Goal: Download file/media

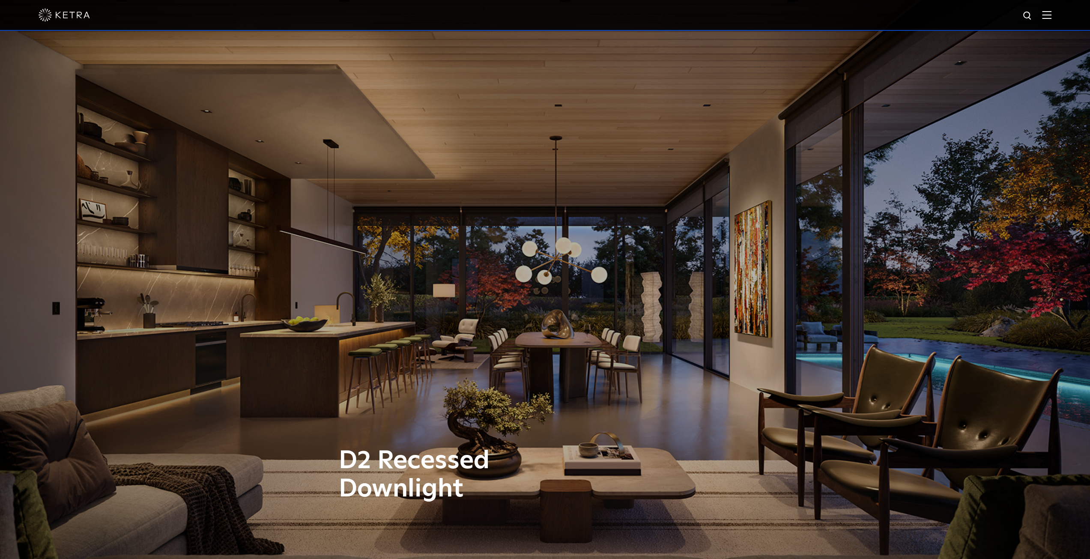
click at [1051, 14] on img at bounding box center [1046, 15] width 9 height 8
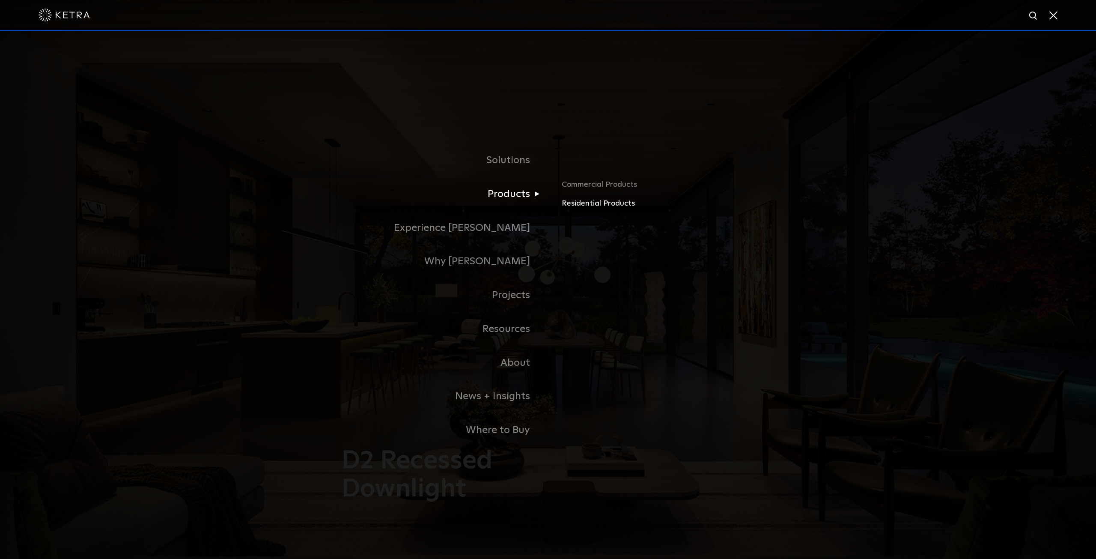
click at [594, 209] on link "Residential Products" at bounding box center [662, 203] width 200 height 12
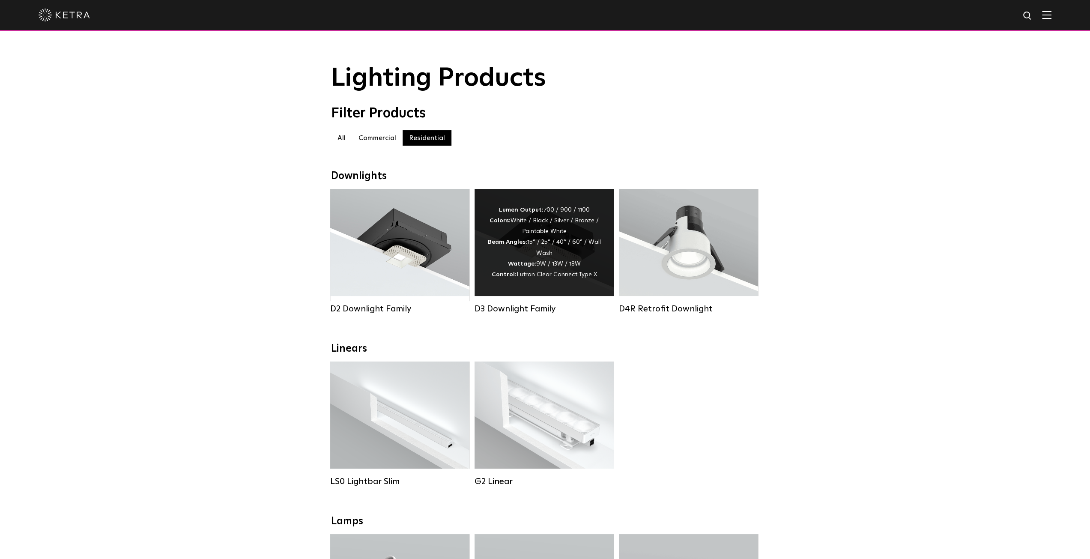
click at [513, 227] on div "Lumen Output: 700 / 900 / 1100 Colors: White / Black / Silver / Bronze / Painta…" at bounding box center [543, 242] width 113 height 75
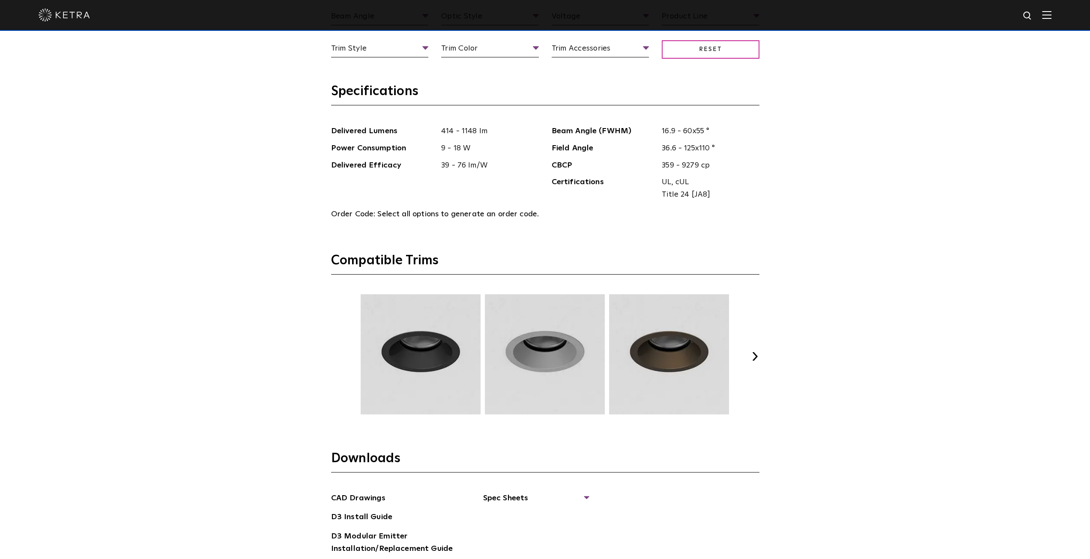
scroll to position [1356, 0]
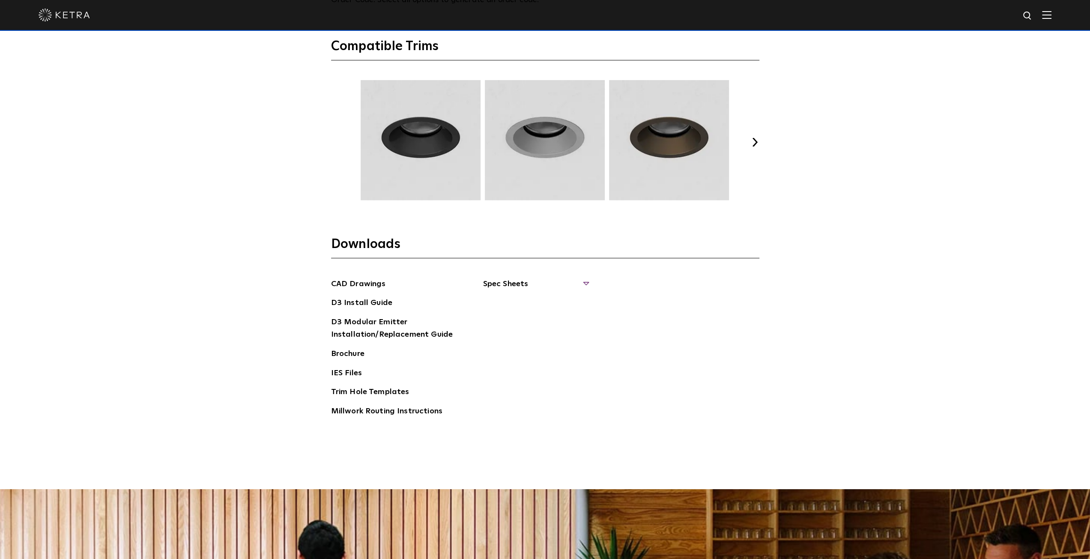
click at [519, 279] on span "Spec Sheets" at bounding box center [535, 287] width 105 height 19
click at [523, 301] on link "D3 Adjustable Round" at bounding box center [526, 302] width 65 height 9
